Goal: Information Seeking & Learning: Learn about a topic

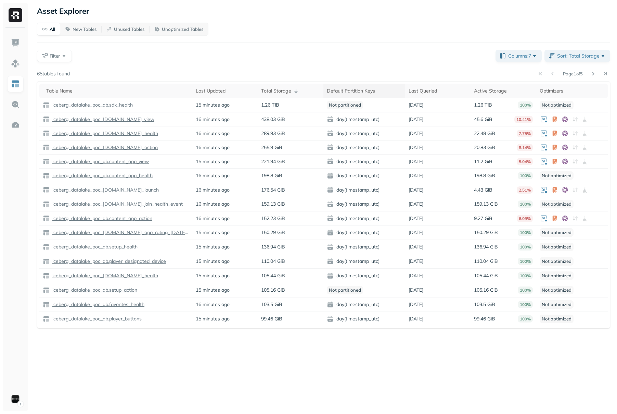
click at [388, 89] on div "Default Partition Keys" at bounding box center [364, 91] width 75 height 8
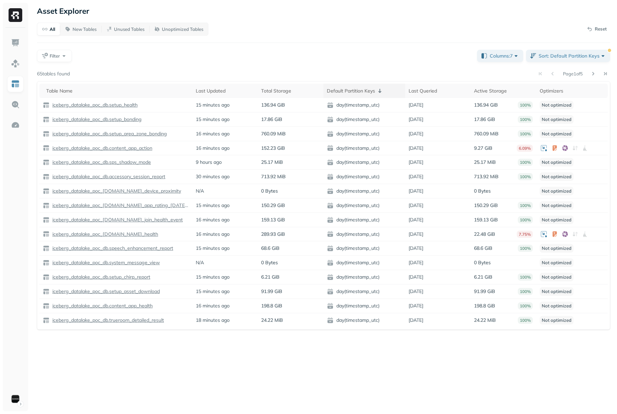
click at [381, 92] on icon at bounding box center [380, 91] width 8 height 8
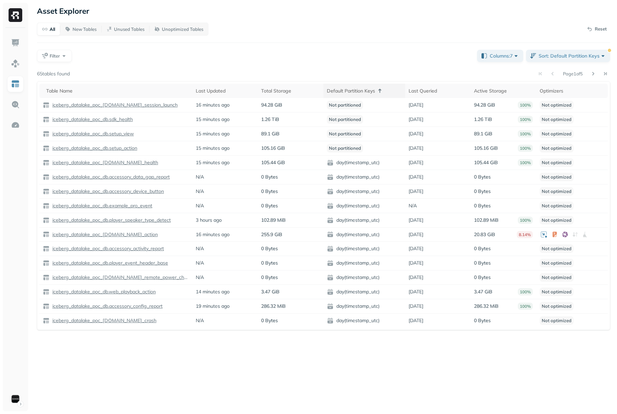
click at [379, 91] on icon at bounding box center [380, 91] width 8 height 8
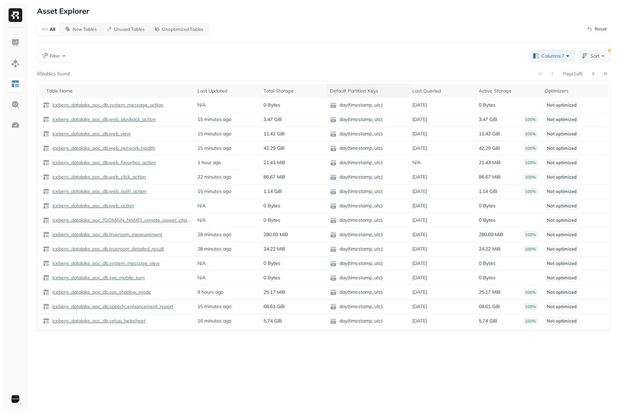
click at [379, 91] on span at bounding box center [383, 91] width 8 height 8
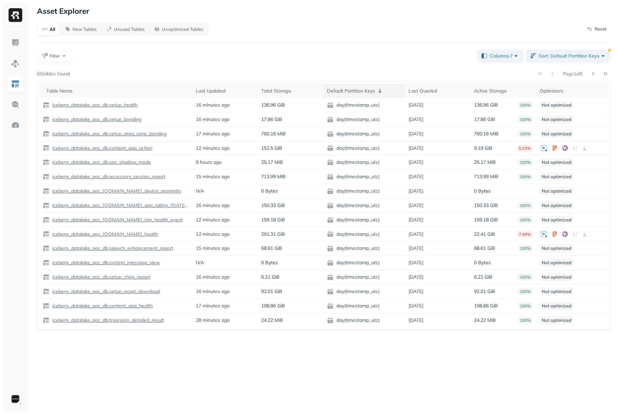
click at [381, 90] on icon at bounding box center [380, 91] width 8 height 8
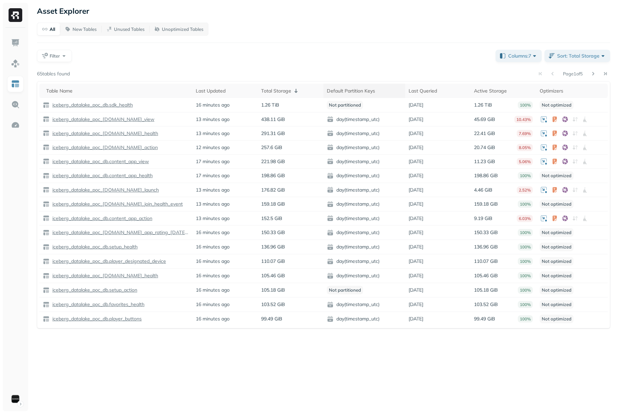
click at [382, 92] on span at bounding box center [380, 91] width 8 height 8
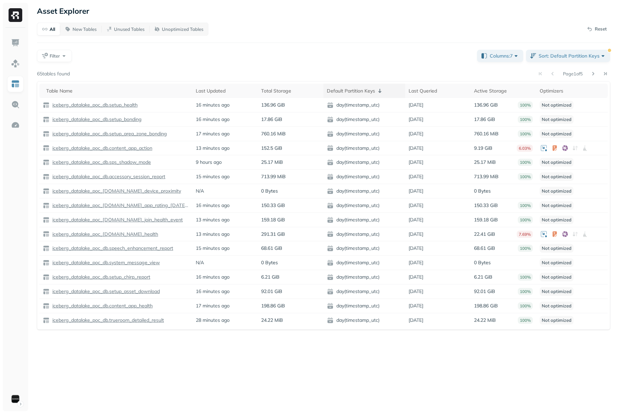
click at [380, 90] on icon at bounding box center [380, 91] width 3 height 4
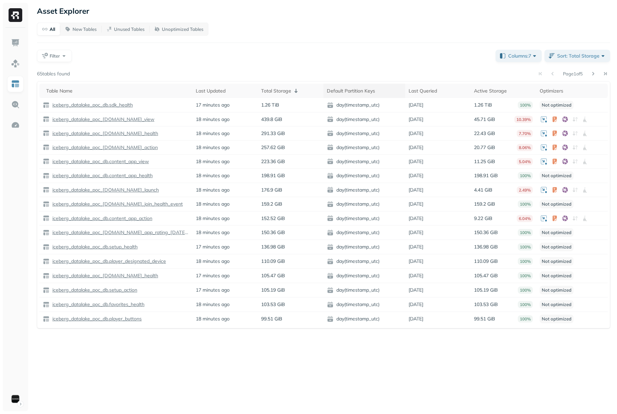
click at [382, 90] on span at bounding box center [380, 91] width 8 height 8
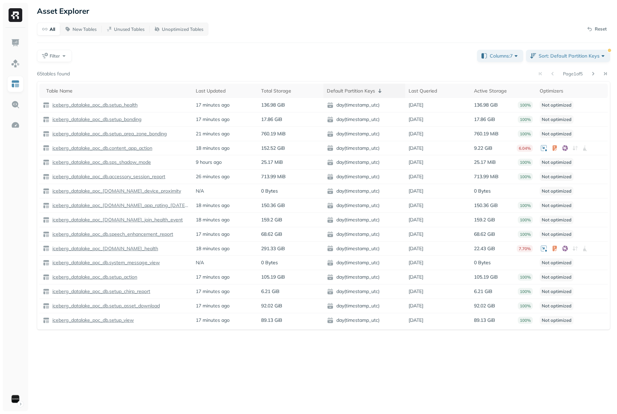
click at [381, 90] on icon at bounding box center [380, 91] width 8 height 8
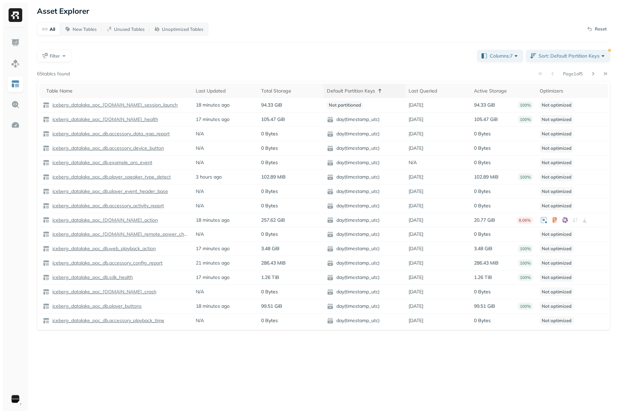
click at [381, 90] on icon at bounding box center [380, 91] width 3 height 4
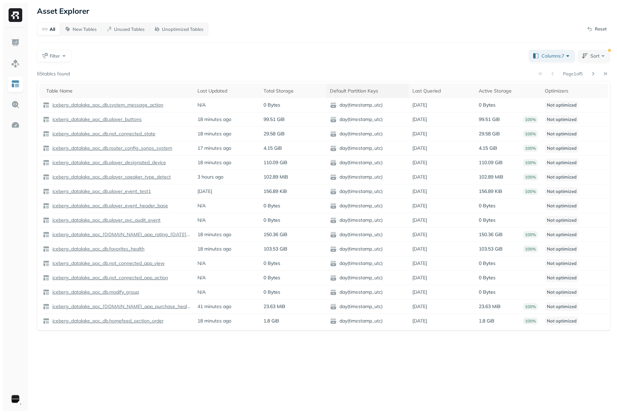
click at [384, 91] on span at bounding box center [383, 91] width 8 height 8
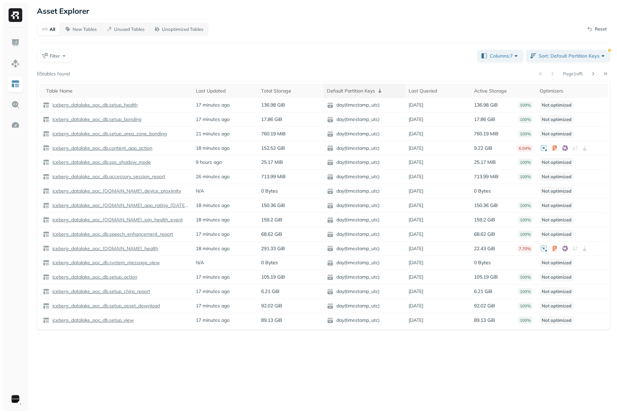
click at [382, 90] on icon at bounding box center [380, 91] width 8 height 8
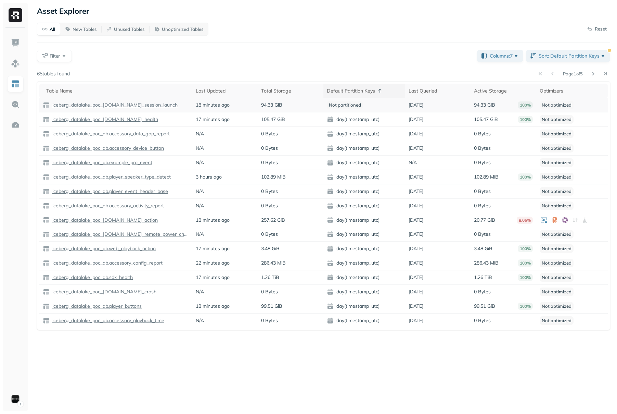
click at [132, 105] on p "iceberg_datalake_poc_[DOMAIN_NAME]_session_launch" at bounding box center [114, 105] width 127 height 7
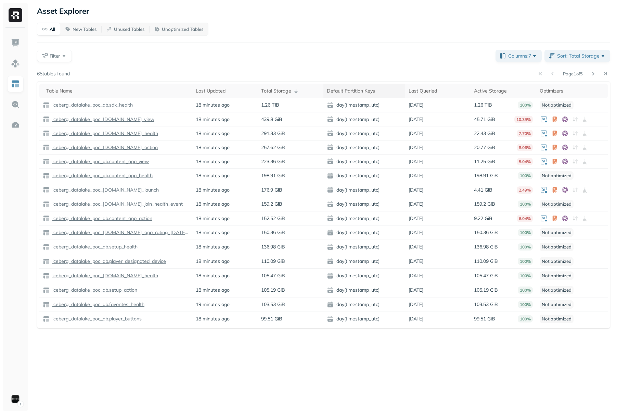
click at [385, 92] on div "Default Partition Keys" at bounding box center [364, 91] width 75 height 8
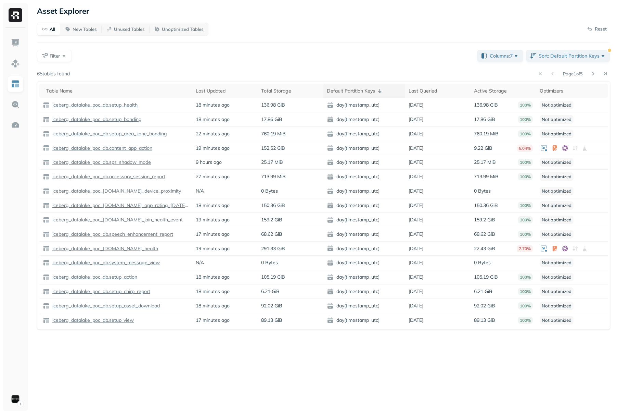
click at [379, 89] on icon at bounding box center [380, 91] width 8 height 8
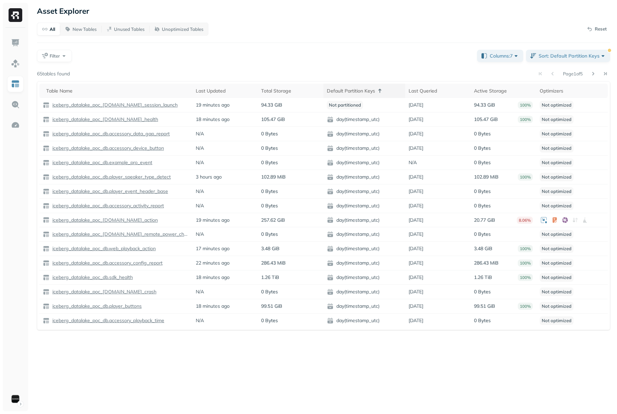
click at [381, 90] on icon at bounding box center [380, 91] width 3 height 4
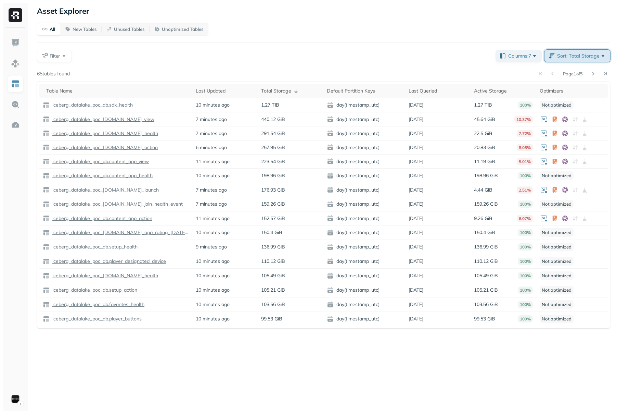
click at [578, 59] on span "Sort: Total Storage" at bounding box center [581, 55] width 49 height 7
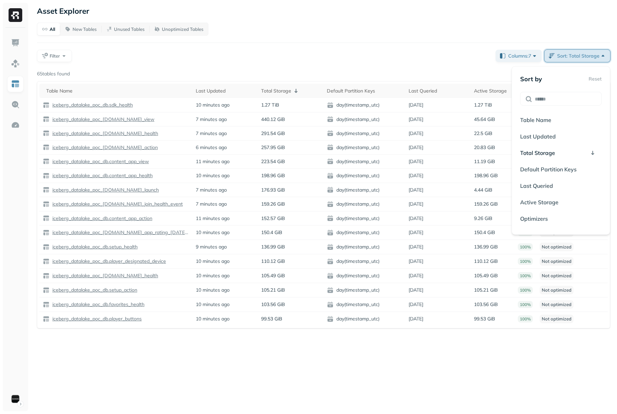
click at [578, 59] on span "Sort: Total Storage" at bounding box center [581, 55] width 49 height 7
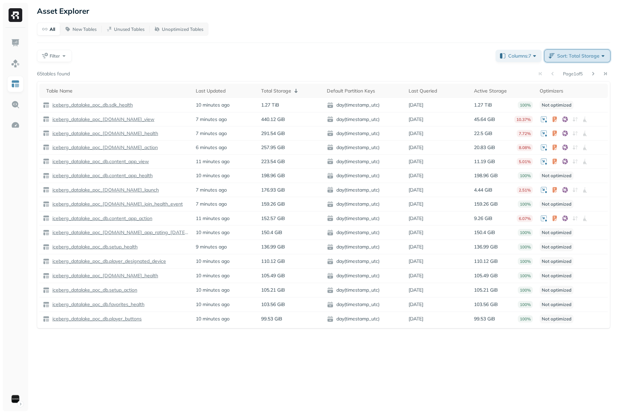
click at [568, 51] on button "Sort: Total Storage" at bounding box center [578, 56] width 66 height 12
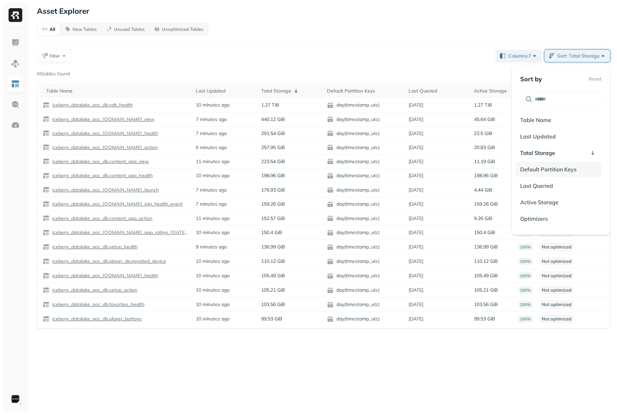
click at [566, 168] on span "Default Partition Keys" at bounding box center [548, 169] width 56 height 7
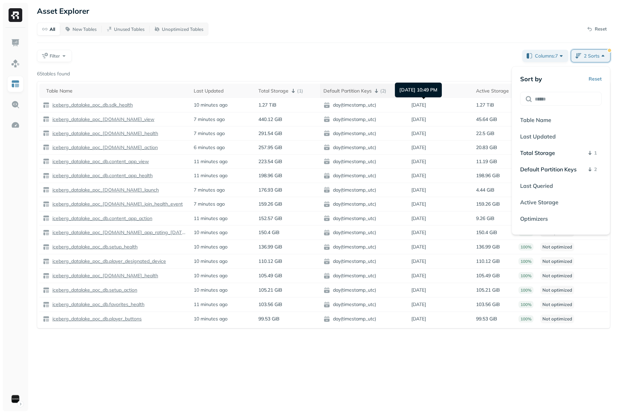
click at [375, 90] on icon at bounding box center [376, 91] width 8 height 8
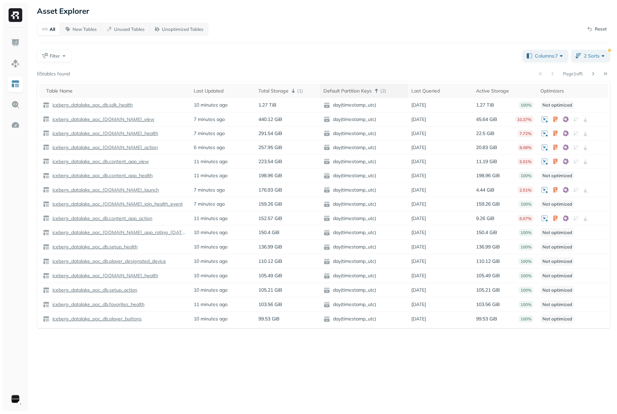
click at [377, 91] on icon at bounding box center [376, 91] width 8 height 8
click at [377, 91] on span at bounding box center [380, 91] width 8 height 8
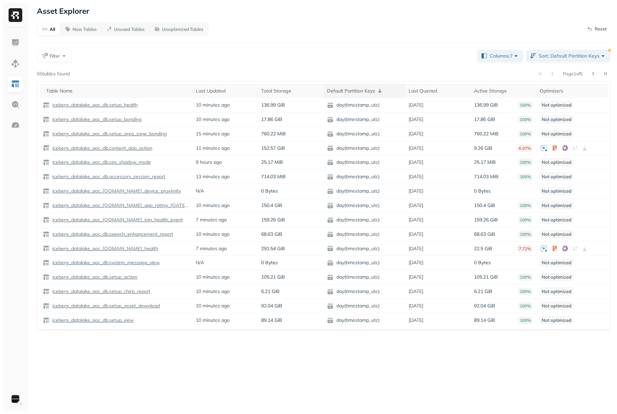
click at [380, 92] on icon at bounding box center [380, 91] width 3 height 4
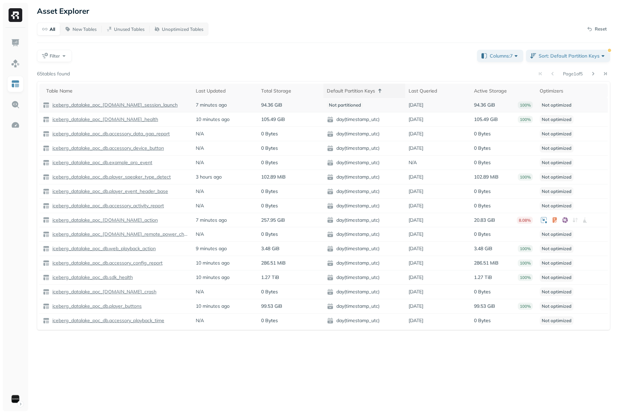
click at [140, 105] on p "iceberg_datalake_poc_[DOMAIN_NAME]_session_launch" at bounding box center [114, 105] width 127 height 7
